Goal: Obtain resource: Download file/media

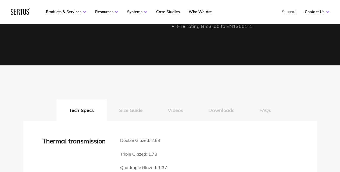
scroll to position [712, 0]
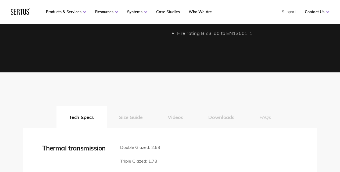
click at [274, 115] on button "FAQs" at bounding box center [265, 117] width 37 height 22
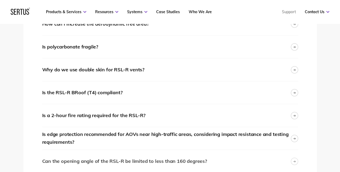
scroll to position [900, 0]
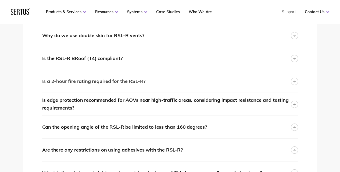
click at [283, 81] on div "Is a 2-hour fire rating required for the RSL-R?" at bounding box center [170, 81] width 256 height 23
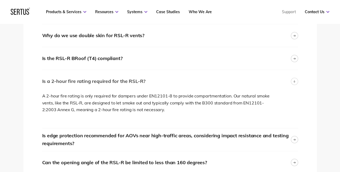
click at [283, 81] on div "Is a 2-hour fire rating required for the RSL-R?" at bounding box center [170, 81] width 256 height 23
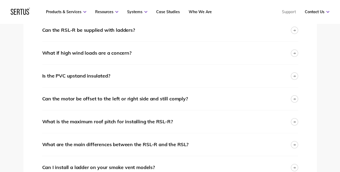
scroll to position [1116, 0]
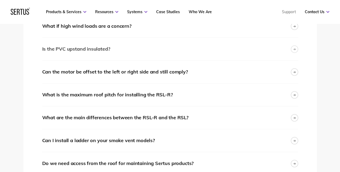
click at [246, 43] on div "Is the PVC upstand insulated?" at bounding box center [170, 49] width 256 height 23
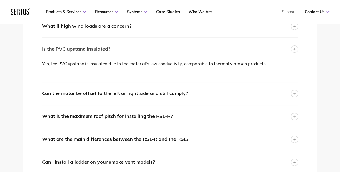
click at [245, 45] on div "Is the PVC upstand insulated?" at bounding box center [170, 49] width 256 height 23
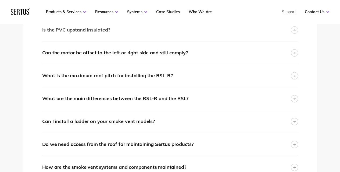
scroll to position [1170, 0]
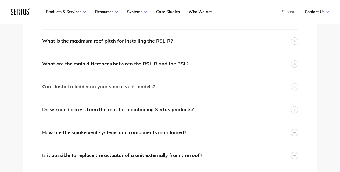
click at [235, 91] on div "Can I install a ladder on your smoke vent models?" at bounding box center [170, 86] width 256 height 23
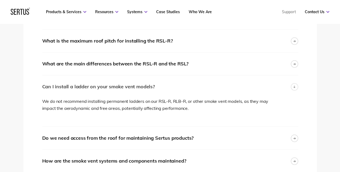
click at [236, 86] on div "Can I install a ladder on your smoke vent models?" at bounding box center [170, 86] width 256 height 23
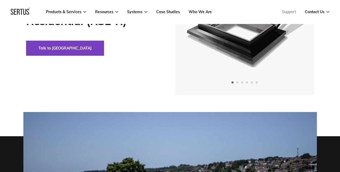
scroll to position [0, 0]
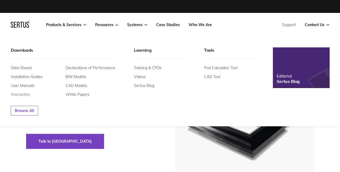
click at [21, 92] on link "Warranties" at bounding box center [20, 94] width 19 height 5
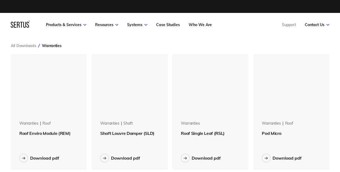
scroll to position [727, 327]
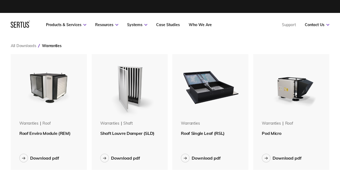
click at [214, 92] on img at bounding box center [210, 86] width 65 height 65
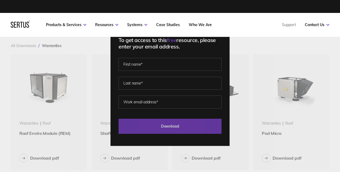
click at [192, 125] on input "Download" at bounding box center [170, 126] width 103 height 15
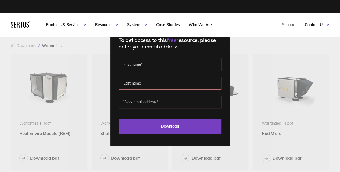
click at [163, 63] on input "text" at bounding box center [170, 64] width 103 height 13
type input "[PERSON_NAME]"
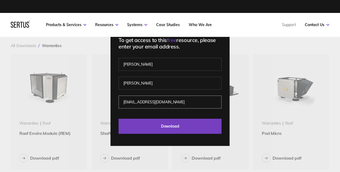
type input "[EMAIL_ADDRESS][DOMAIN_NAME]"
click at [119, 119] on input "Download" at bounding box center [170, 126] width 103 height 15
